Goal: Task Accomplishment & Management: Complete application form

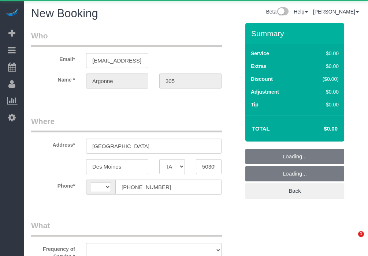
select select "IA"
select select "string:[GEOGRAPHIC_DATA]"
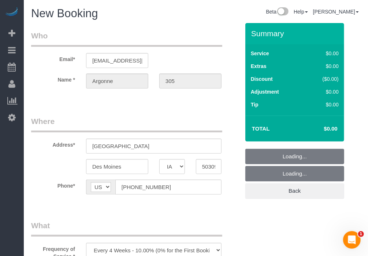
select select "object:1913"
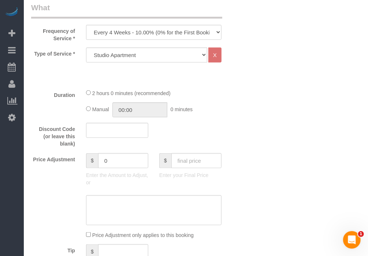
scroll to position [244, 0]
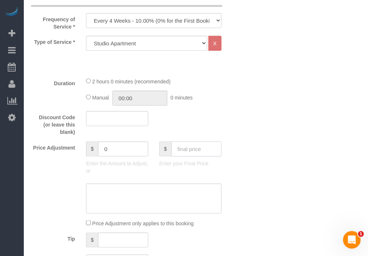
click at [211, 142] on input "text" at bounding box center [196, 149] width 50 height 15
type input "70"
click at [240, 153] on div "Price Adjustment $ 0 Enter the Amount to Adjust, or $ 70 Enter your Final Price" at bounding box center [136, 160] width 220 height 37
type input "-30"
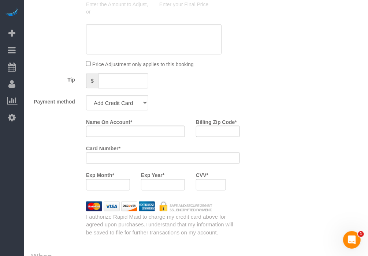
scroll to position [407, 0]
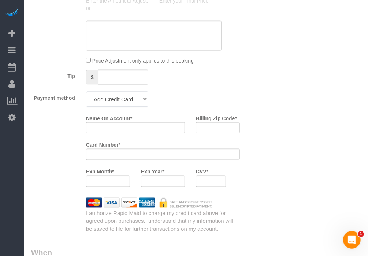
drag, startPoint x: 117, startPoint y: 96, endPoint x: 117, endPoint y: 104, distance: 7.7
click at [117, 96] on select "Add Credit Card Cash Check Paypal" at bounding box center [117, 99] width 62 height 15
select select "string:check"
click at [86, 92] on select "Add Credit Card Cash Check Paypal" at bounding box center [117, 99] width 62 height 15
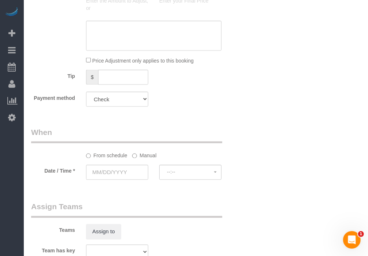
drag, startPoint x: 196, startPoint y: 121, endPoint x: 146, endPoint y: 138, distance: 52.8
click at [145, 138] on legend "When" at bounding box center [126, 135] width 191 height 16
click at [121, 173] on input "text" at bounding box center [117, 172] width 62 height 15
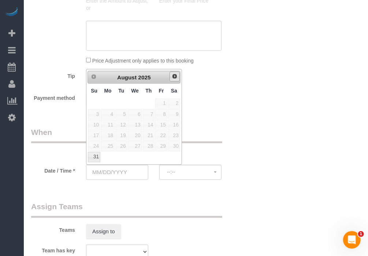
click at [171, 80] on link "Next" at bounding box center [174, 77] width 10 height 10
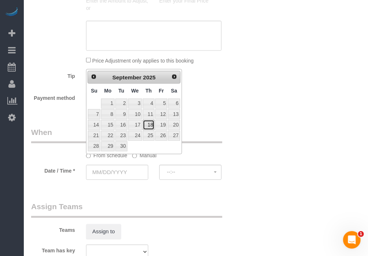
click at [152, 127] on link "18" at bounding box center [149, 125] width 12 height 10
type input "[DATE]"
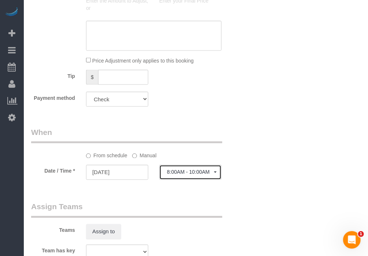
click at [180, 176] on button "8:00AM - 10:00AM" at bounding box center [190, 172] width 62 height 15
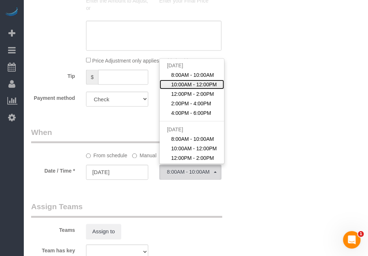
click at [187, 88] on link "10:00AM - 12:00PM" at bounding box center [192, 85] width 64 height 10
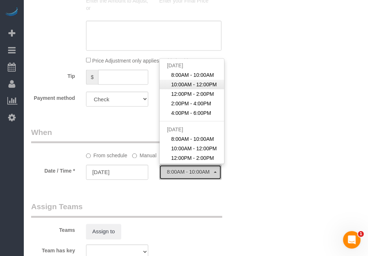
select select "spot2"
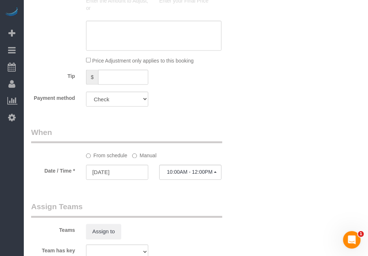
click at [233, 167] on div "Date / Time * [DATE] 10:00AM - 12:00PM [DATE] 8:00AM - 10:00AM 10:00AM - 12:00P…" at bounding box center [136, 173] width 220 height 16
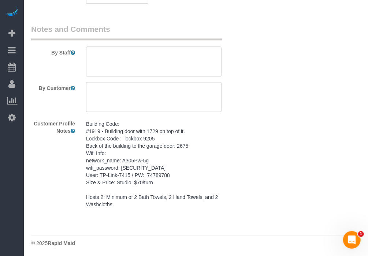
click at [155, 168] on pre "Building Code: #1919 - Building door with 1729 on top of it. Lockbox Code : loc…" at bounding box center [153, 164] width 135 height 88
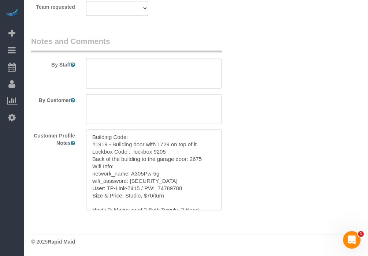
scroll to position [670, 0]
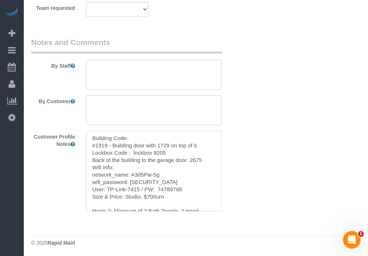
click at [155, 168] on textarea "Building Code: #1919 - Building door with 1729 on top of it. Lockbox Code : loc…" at bounding box center [153, 171] width 135 height 81
click at [197, 73] on textarea at bounding box center [153, 75] width 135 height 30
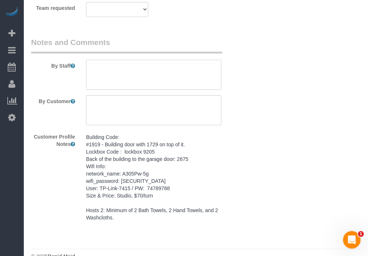
paste textarea "Building Code: #1919 - Building door with 1729 on top of it. Lockbox Code : loc…"
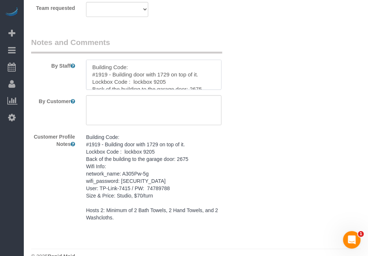
scroll to position [61, 0]
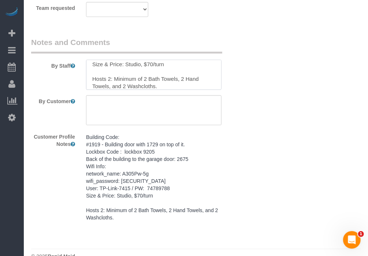
type textarea "Building Code: #1919 - Building door with 1729 on top of it. Lockbox Code : loc…"
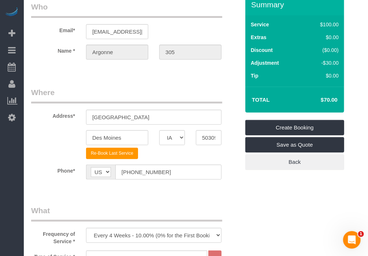
scroll to position [0, 0]
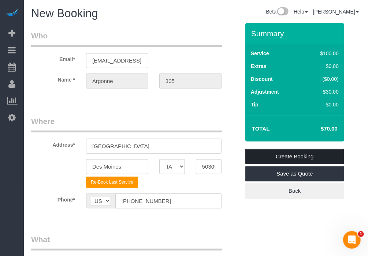
click at [280, 159] on link "Create Booking" at bounding box center [294, 156] width 99 height 15
